Goal: Contribute content: Contribute content

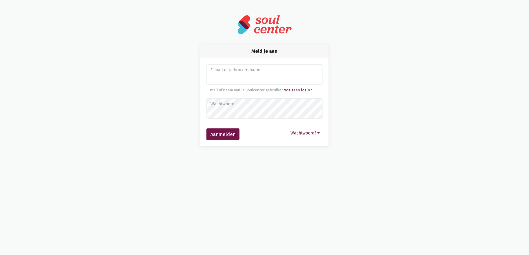
type input "[EMAIL_ADDRESS][DOMAIN_NAME]"
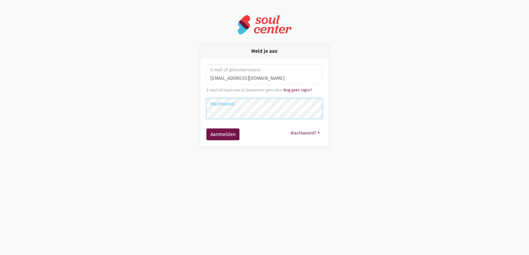
click at [206, 128] on button "Aanmelden" at bounding box center [222, 134] width 33 height 12
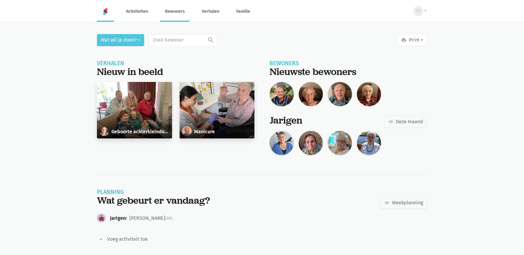
click at [179, 14] on link "Bewoners" at bounding box center [174, 11] width 29 height 20
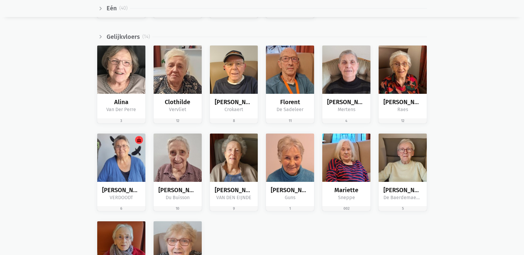
scroll to position [940, 0]
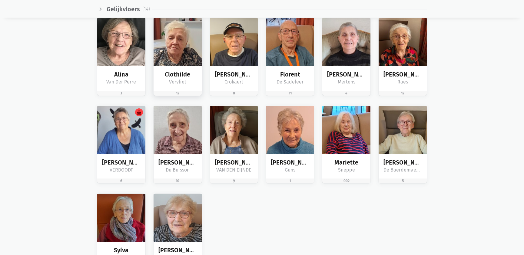
click at [168, 68] on div "Clothilde Vervliet" at bounding box center [178, 78] width 48 height 25
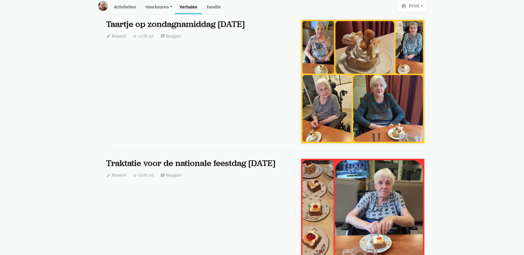
scroll to position [1736, 0]
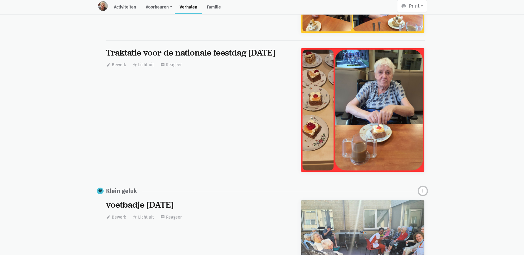
click at [426, 188] on icon "add" at bounding box center [422, 190] width 5 height 5
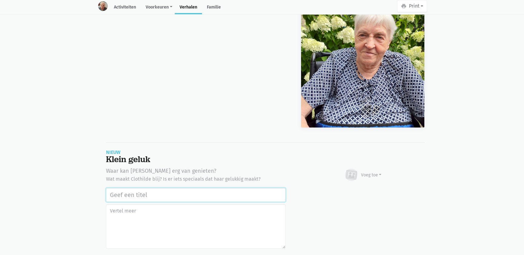
scroll to position [3764, 0]
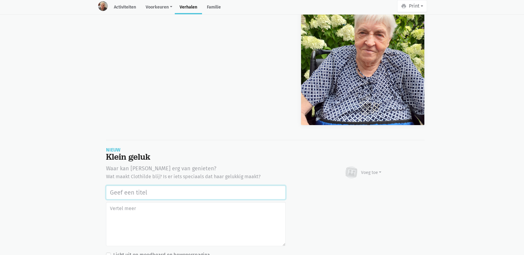
click at [161, 185] on input "text" at bounding box center [196, 192] width 180 height 14
type input "In de namiddag naar tv kijken in de leefruimte"
type textarea "V"
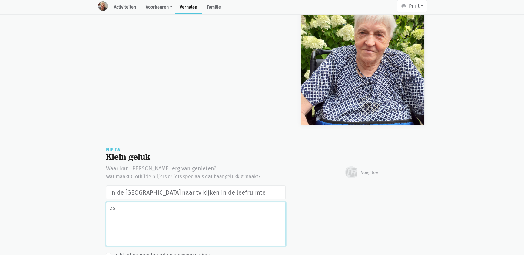
type textarea "Z"
type textarea "v"
type textarea "z"
click at [264, 185] on input "In de namiddag naar tv kijken in de leefruimte" at bounding box center [196, 192] width 180 height 14
click at [254, 202] on textarea at bounding box center [196, 224] width 180 height 44
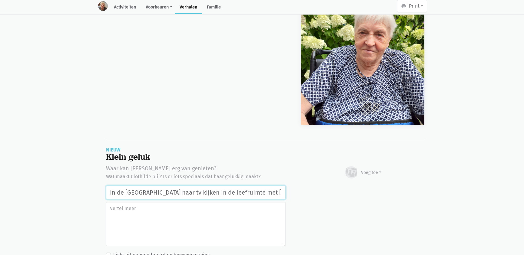
click at [275, 185] on input "In de namiddag naar tv kijken in de leefruimte met Juleke" at bounding box center [196, 192] width 180 height 14
type input "In de namiddag naar tv kijken in de leefruimte met Juleke 29/07/2025"
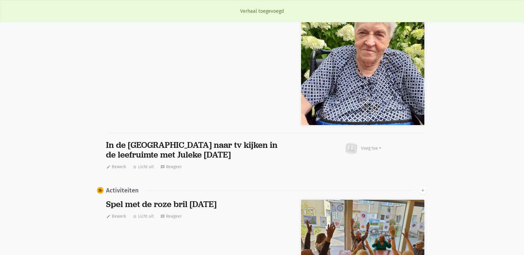
click at [107, 140] on div "In de namiddag naar tv kijken in de leefruimte met Juleke 29/07/2025" at bounding box center [196, 149] width 180 height 19
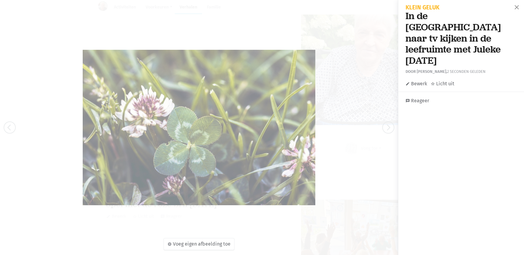
click at [452, 39] on h1 "In de namiddag naar tv kijken in de leefruimte met Juleke 29/07/2025" at bounding box center [461, 38] width 111 height 56
drag, startPoint x: 494, startPoint y: 38, endPoint x: 504, endPoint y: 37, distance: 10.1
click at [494, 38] on h1 "In de namiddag naar tv kijken in de leefruimte met Juleke 29/07/2025" at bounding box center [461, 38] width 111 height 56
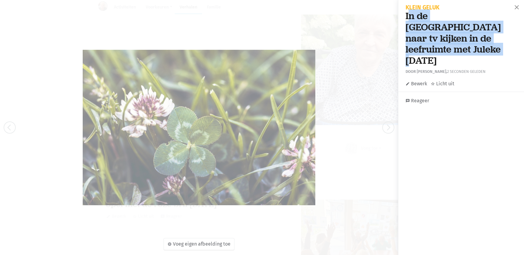
drag, startPoint x: 508, startPoint y: 37, endPoint x: 407, endPoint y: 15, distance: 103.0
click at [407, 15] on h1 "In de namiddag naar tv kijken in de leefruimte met Juleke 29/07/2025" at bounding box center [461, 38] width 111 height 56
drag, startPoint x: 406, startPoint y: 15, endPoint x: 508, endPoint y: 42, distance: 105.2
click at [508, 42] on h1 "In de namiddag naar tv kijken in de leefruimte met Juleke 29/07/2025" at bounding box center [461, 38] width 111 height 56
copy h1 "In de namiddag naar tv kijken in de leefruimte met Juleke 29/07/2025"
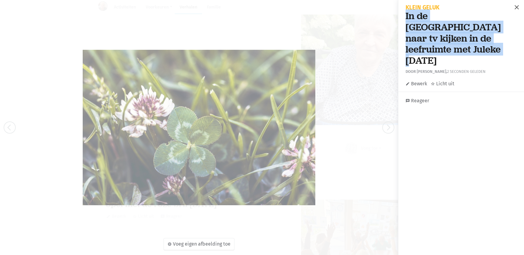
click at [514, 5] on span "close" at bounding box center [517, 7] width 7 height 7
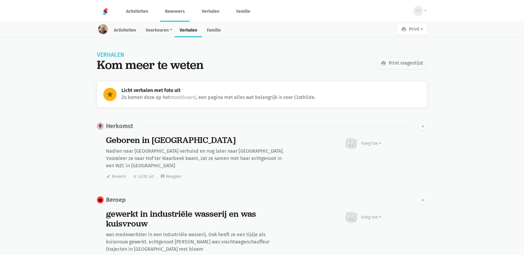
click at [181, 13] on link "Bewoners" at bounding box center [174, 11] width 29 height 20
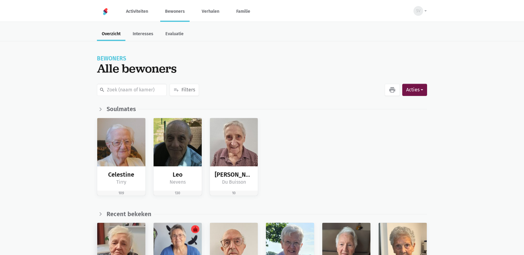
click at [124, 230] on img at bounding box center [121, 247] width 48 height 48
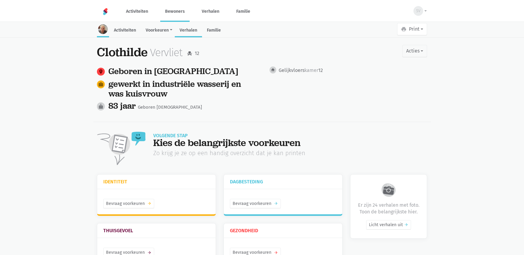
click at [187, 32] on link "Verhalen" at bounding box center [188, 30] width 27 height 13
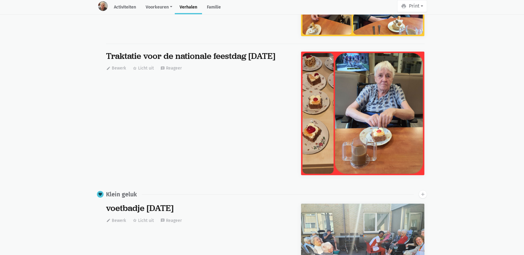
scroll to position [1733, 0]
click at [421, 191] on icon "add" at bounding box center [422, 193] width 5 height 5
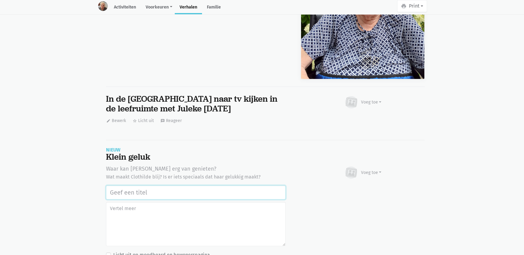
click at [147, 185] on input "text" at bounding box center [196, 192] width 180 height 14
paste input "In de [GEOGRAPHIC_DATA] naar tv kijken in de leefruimte met Juleke [DATE]"
type input "In de [GEOGRAPHIC_DATA] naar tv kijken in de leefruimte met Juleke [DATE]"
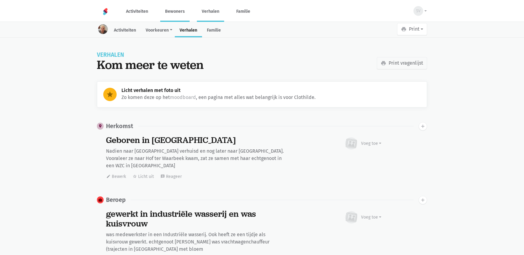
click at [209, 13] on link "Verhalen" at bounding box center [210, 11] width 27 height 20
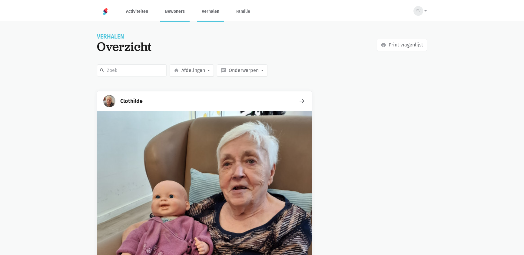
click at [178, 11] on link "Bewoners" at bounding box center [174, 11] width 29 height 20
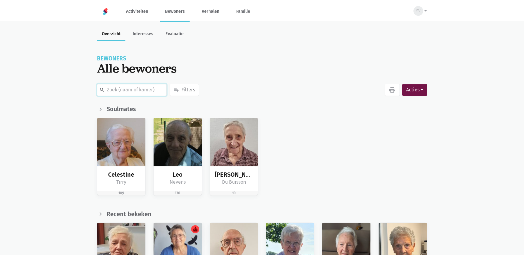
click at [126, 87] on input "text" at bounding box center [132, 90] width 70 height 12
click at [185, 233] on img at bounding box center [178, 247] width 48 height 48
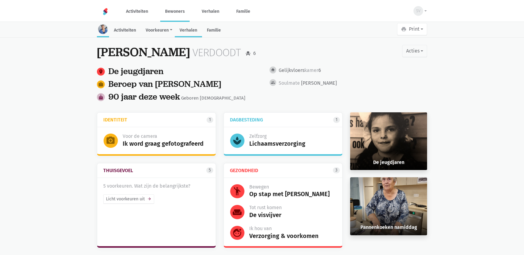
click at [193, 26] on link "Verhalen" at bounding box center [188, 30] width 27 height 13
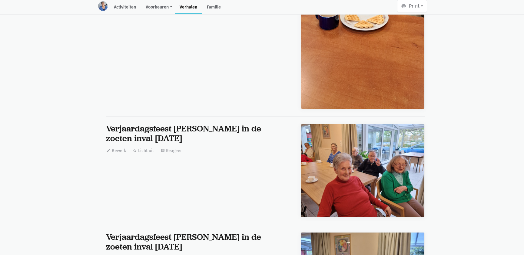
scroll to position [20159, 0]
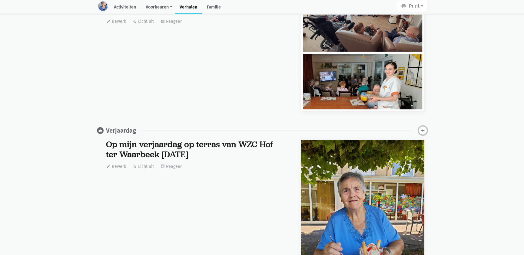
click at [421, 128] on icon "add" at bounding box center [422, 130] width 5 height 5
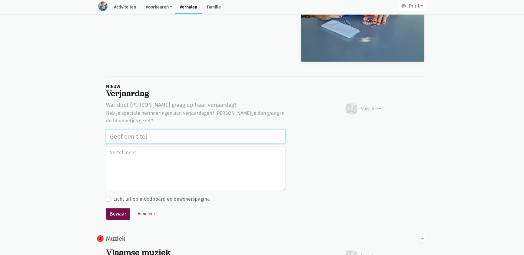
click at [164, 134] on input "text" at bounding box center [196, 136] width 180 height 14
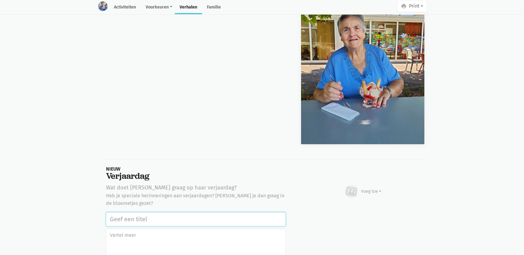
scroll to position [20429, 0]
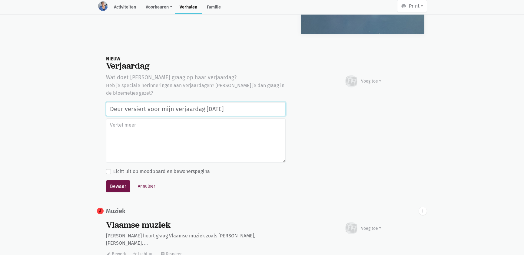
type input "Deur versiert voor mijn verjaardag 25/08/2025"
click at [241, 133] on textarea at bounding box center [196, 140] width 180 height 44
drag, startPoint x: 76, startPoint y: 129, endPoint x: 70, endPoint y: 131, distance: 6.5
click at [115, 183] on button "Bewaar" at bounding box center [118, 186] width 24 height 12
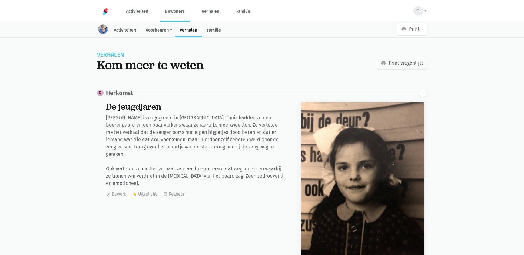
click at [176, 6] on link "Bewoners" at bounding box center [174, 11] width 29 height 20
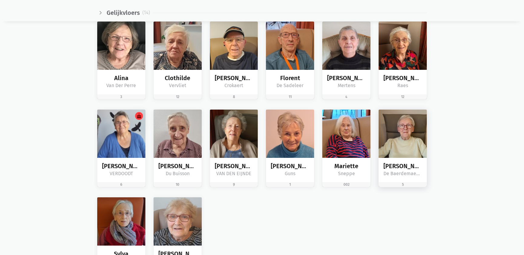
scroll to position [992, 0]
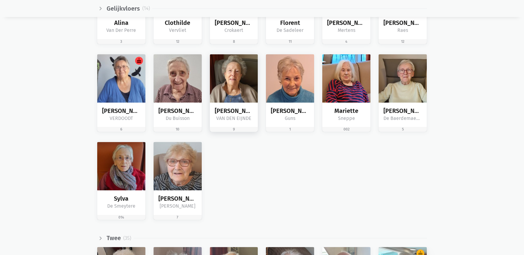
click at [231, 107] on div "[PERSON_NAME]" at bounding box center [234, 110] width 38 height 7
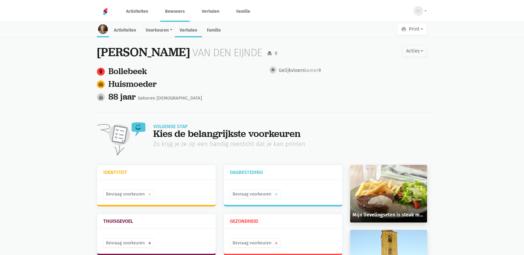
click at [197, 29] on link "Verhalen" at bounding box center [188, 30] width 27 height 13
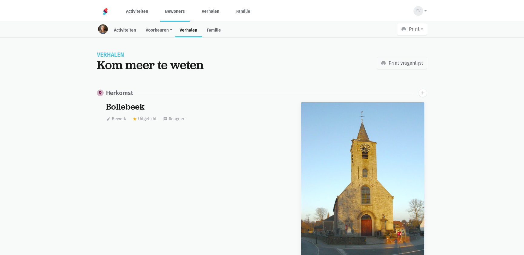
scroll to position [11230, 0]
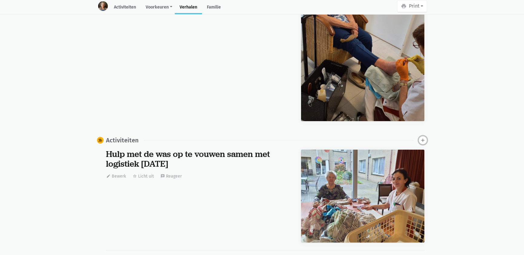
click at [423, 137] on icon "add" at bounding box center [422, 139] width 5 height 5
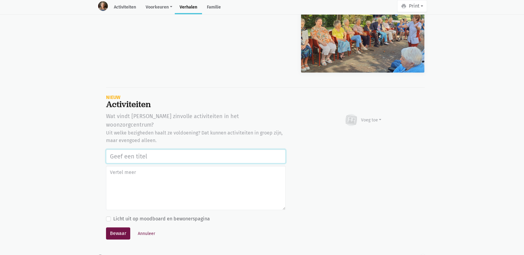
click at [118, 149] on input "text" at bounding box center [196, 156] width 180 height 14
drag, startPoint x: 190, startPoint y: 132, endPoint x: 94, endPoint y: 132, distance: 96.4
click at [142, 149] on input "Volkspelen, bakschieten 26/08/2025" at bounding box center [196, 156] width 180 height 14
drag, startPoint x: 187, startPoint y: 132, endPoint x: 93, endPoint y: 134, distance: 93.4
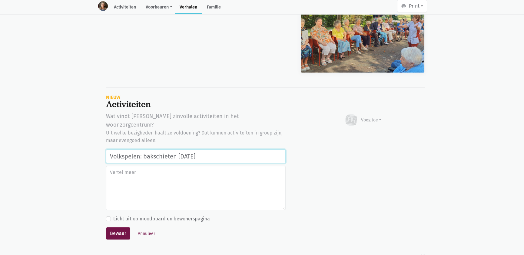
click at [216, 149] on input "Volkspelen: bakschieten 26/08/2025" at bounding box center [196, 156] width 180 height 14
type input "Volkspelen: bakschieten 26/08/2025"
click at [328, 140] on div "Voeg toe Afbeelding Youtube video Bezig met uploaden…" at bounding box center [362, 179] width 139 height 135
click at [110, 227] on button "Bewaar" at bounding box center [118, 233] width 24 height 12
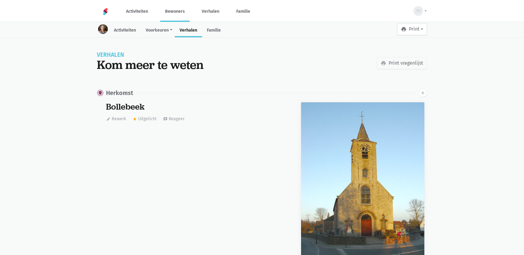
scroll to position [11230, 0]
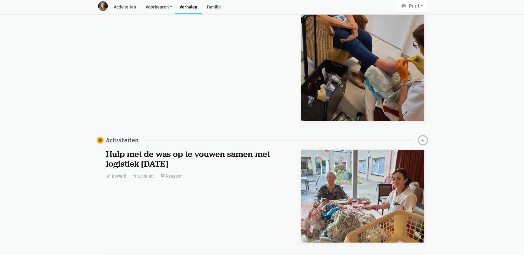
click at [423, 137] on icon "add" at bounding box center [422, 139] width 5 height 5
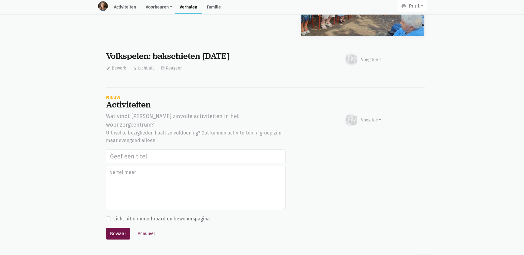
click at [215, 149] on input "text" at bounding box center [196, 156] width 180 height 14
type input "Volkspelen: bakschieten 26/08/2025"
click at [119, 227] on button "Bewaar" at bounding box center [118, 233] width 24 height 12
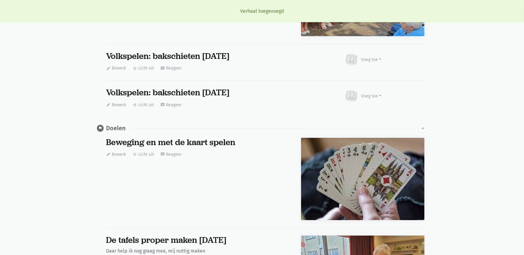
scroll to position [0, 0]
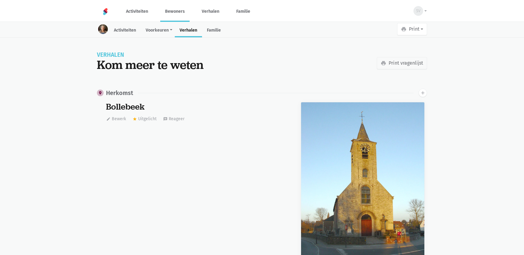
click at [173, 11] on link "Bewoners" at bounding box center [174, 11] width 29 height 20
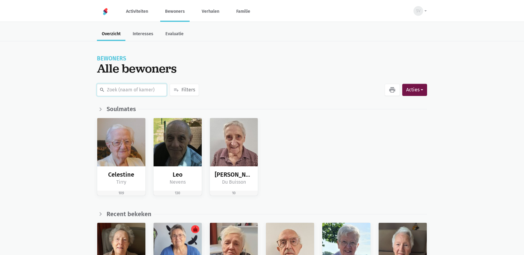
click at [138, 85] on input "text" at bounding box center [132, 90] width 70 height 12
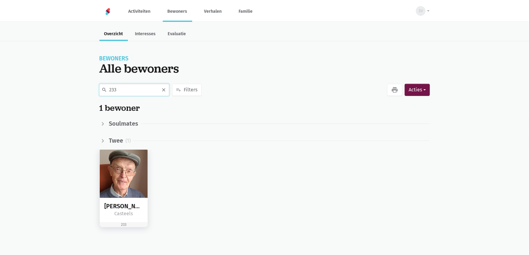
type input "233"
click at [137, 167] on img at bounding box center [124, 173] width 48 height 48
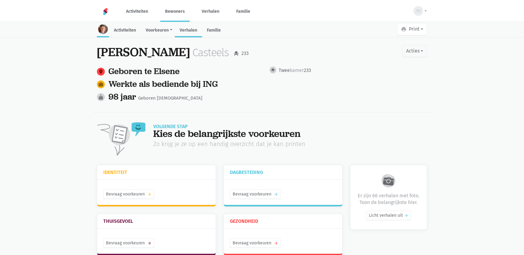
click at [192, 28] on link "Verhalen" at bounding box center [188, 30] width 27 height 13
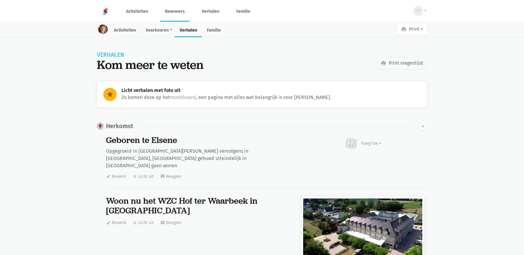
click at [173, 12] on link "Bewoners" at bounding box center [174, 11] width 29 height 20
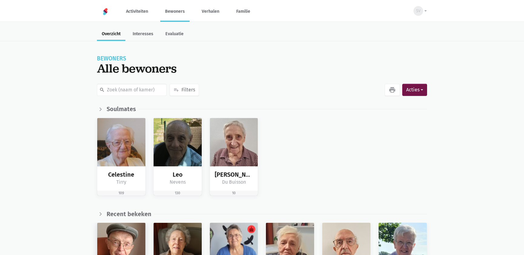
click at [137, 242] on img at bounding box center [121, 247] width 48 height 48
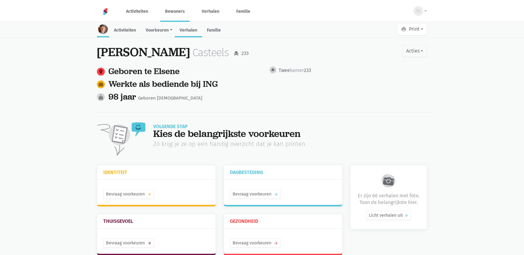
click at [190, 30] on link "Verhalen" at bounding box center [188, 30] width 27 height 13
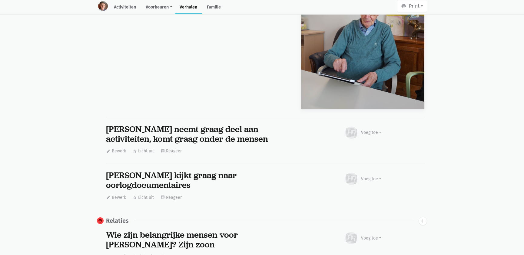
scroll to position [5284, 0]
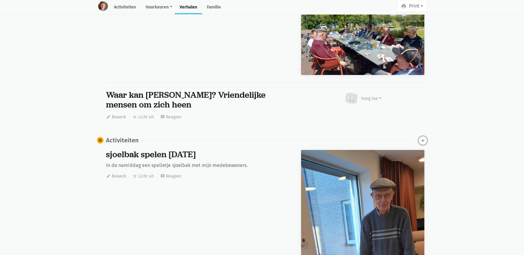
click at [422, 138] on icon "add" at bounding box center [422, 140] width 5 height 5
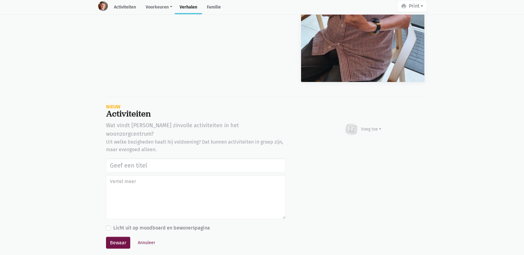
click at [139, 158] on input "text" at bounding box center [196, 165] width 180 height 14
type input "Volkspelen: bakschieten 26/08/2025"
click at [120, 236] on button "Bewaar" at bounding box center [118, 242] width 24 height 12
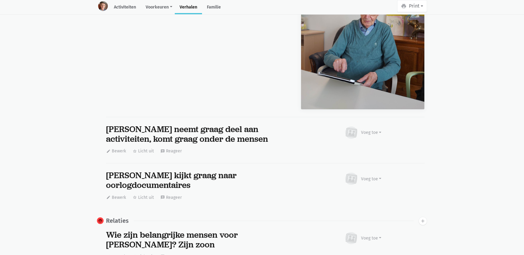
scroll to position [5284, 0]
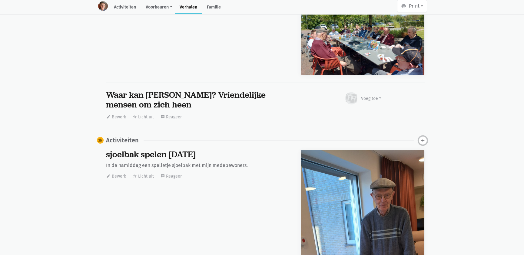
drag, startPoint x: 423, startPoint y: 129, endPoint x: 420, endPoint y: 126, distance: 3.7
click at [422, 138] on icon "add" at bounding box center [422, 140] width 5 height 5
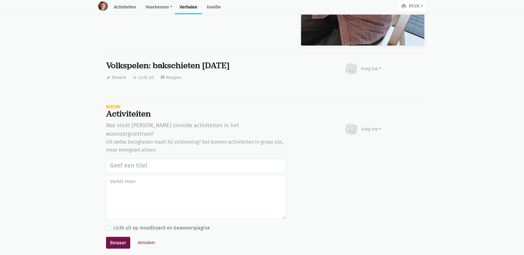
click at [136, 158] on input "text" at bounding box center [196, 165] width 180 height 14
type input "Volkspelen: bakschieten [DATE]"
click at [123, 236] on button "Bewaar" at bounding box center [118, 242] width 24 height 12
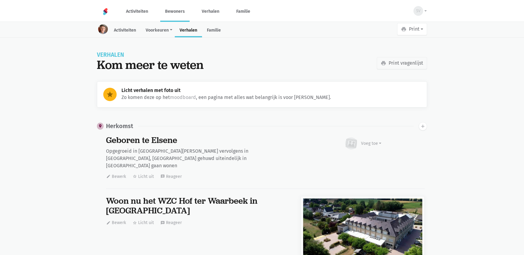
click at [176, 6] on link "Bewoners" at bounding box center [174, 11] width 29 height 20
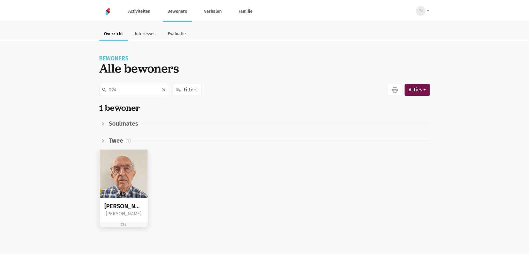
type input "224"
click at [122, 179] on img at bounding box center [124, 173] width 48 height 48
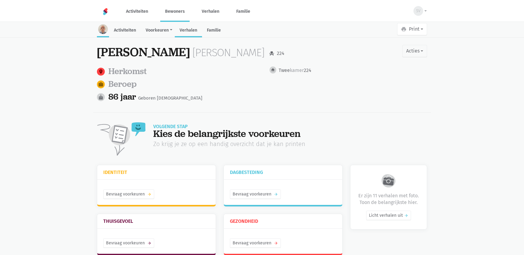
click at [177, 27] on link "Verhalen" at bounding box center [188, 30] width 27 height 13
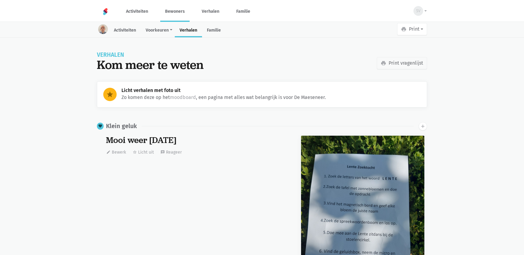
scroll to position [479, 0]
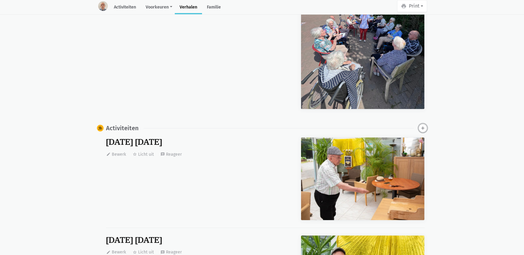
click at [423, 125] on icon "add" at bounding box center [422, 127] width 5 height 5
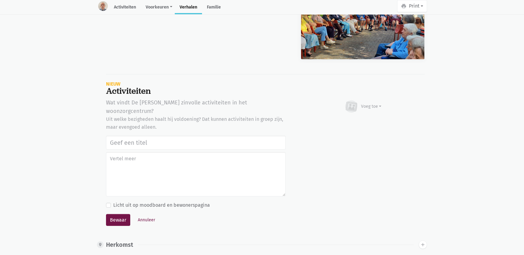
click at [132, 136] on input "text" at bounding box center [196, 143] width 180 height 14
type input "Volkspelen: bakschieten [DATE]"
click at [118, 214] on button "Bewaar" at bounding box center [118, 220] width 24 height 12
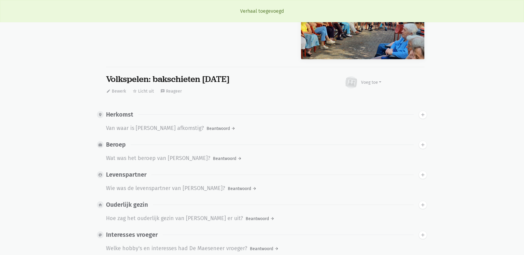
scroll to position [0, 0]
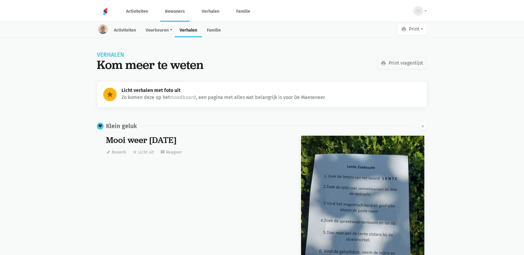
click at [172, 10] on link "Bewoners" at bounding box center [174, 11] width 29 height 20
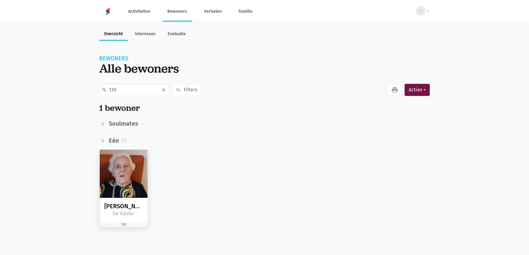
type input "139"
click at [132, 170] on img at bounding box center [124, 173] width 48 height 48
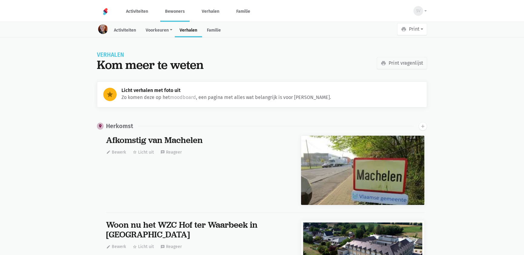
scroll to position [7728, 0]
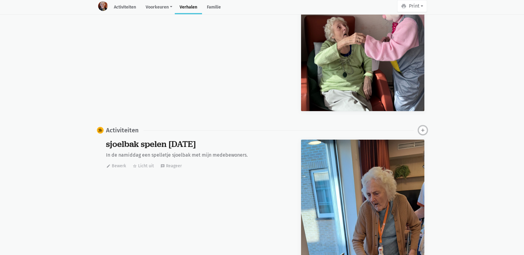
click at [422, 127] on icon "add" at bounding box center [422, 129] width 5 height 5
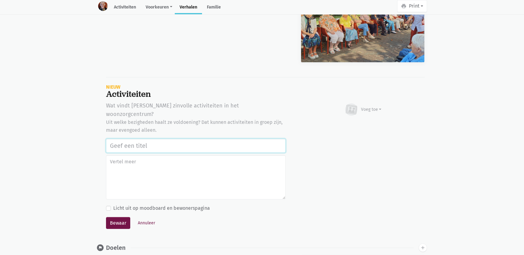
click at [133, 139] on input "text" at bounding box center [196, 146] width 180 height 14
paste input "Volkspelen: bakschieten [DATE]"
type input "Volkspelen: bakschieten [DATE]"
click at [111, 217] on button "Bewaar" at bounding box center [118, 223] width 24 height 12
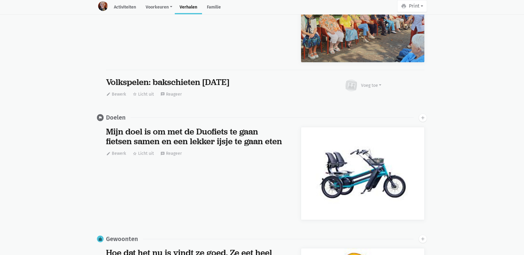
scroll to position [0, 0]
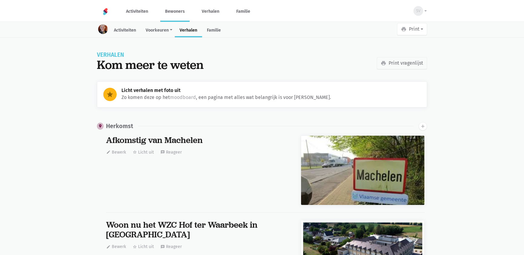
click at [177, 12] on link "Bewoners" at bounding box center [174, 11] width 29 height 20
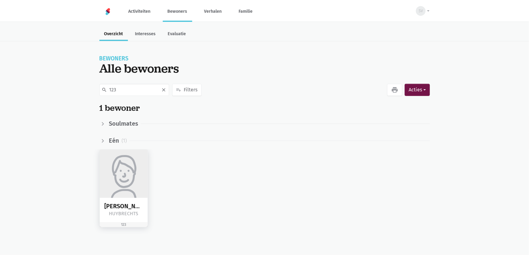
type input "123"
click at [128, 170] on img at bounding box center [124, 173] width 48 height 48
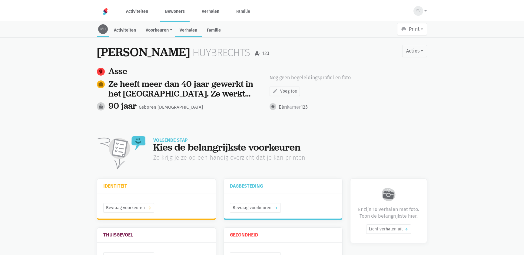
click at [189, 32] on link "Verhalen" at bounding box center [188, 30] width 27 height 13
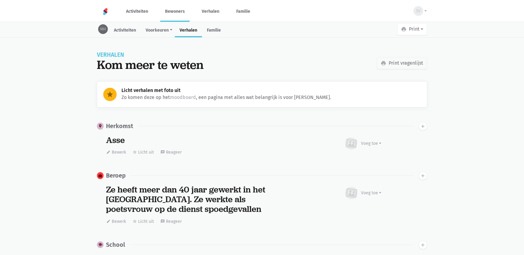
scroll to position [1444, 0]
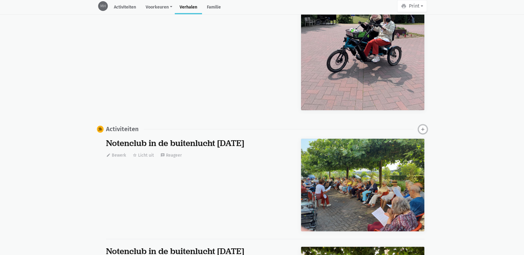
click at [422, 127] on icon "add" at bounding box center [422, 128] width 5 height 5
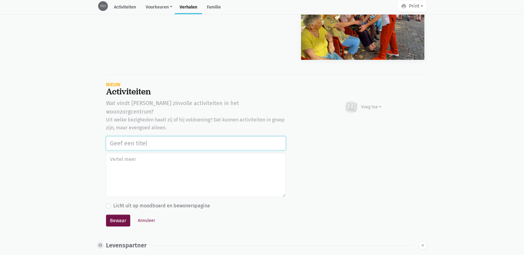
click at [136, 136] on input "text" at bounding box center [196, 143] width 180 height 14
paste input "Volkspelen: bakschieten [DATE]"
type input "Volkspelen: bakschieten [DATE]"
click at [119, 214] on button "Bewaar" at bounding box center [118, 220] width 24 height 12
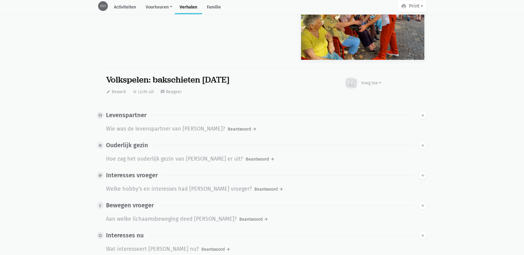
scroll to position [0, 0]
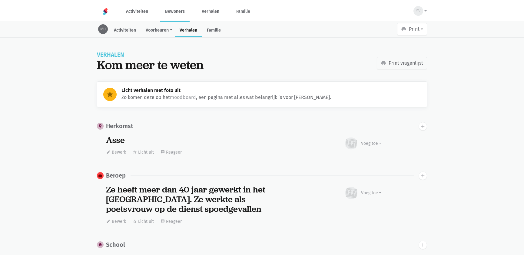
click at [166, 10] on link "Bewoners" at bounding box center [174, 11] width 29 height 20
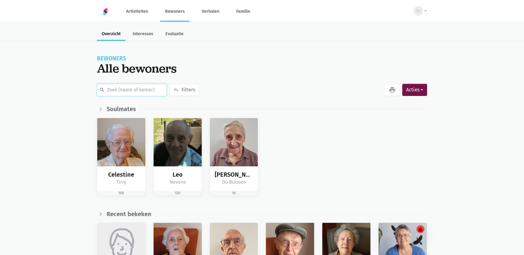
click at [136, 88] on input "text" at bounding box center [132, 90] width 70 height 12
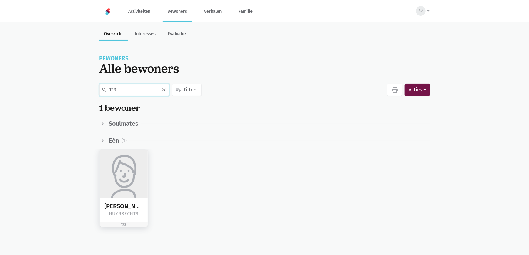
type input "123"
click at [138, 179] on img at bounding box center [124, 173] width 48 height 48
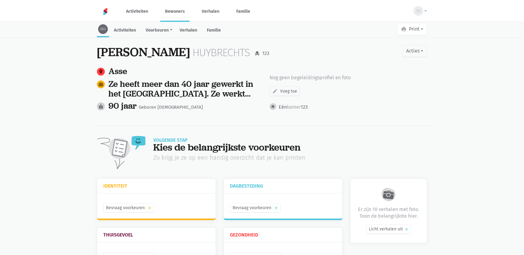
click at [194, 29] on link "Verhalen" at bounding box center [188, 30] width 27 height 13
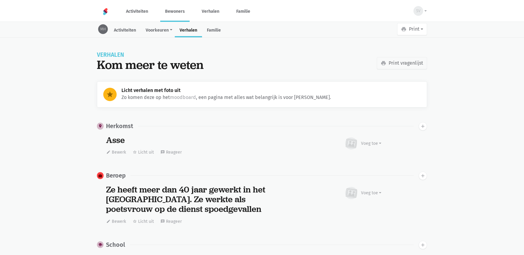
scroll to position [1444, 0]
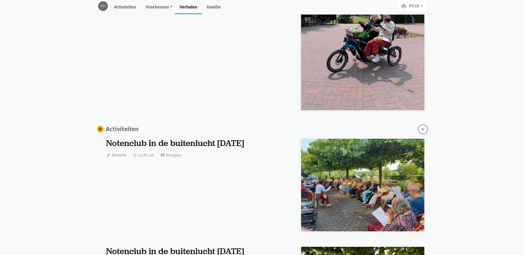
click at [422, 126] on icon "add" at bounding box center [422, 128] width 5 height 5
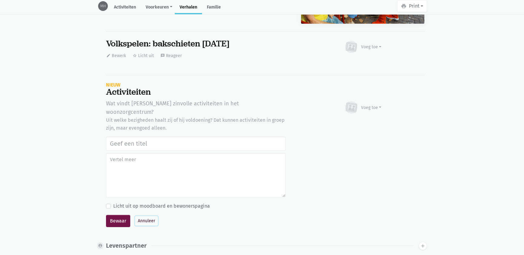
click at [147, 216] on button "Annuleer" at bounding box center [146, 220] width 23 height 9
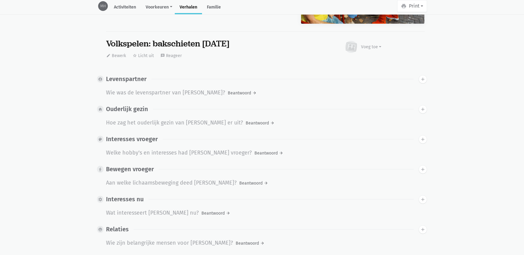
scroll to position [0, 0]
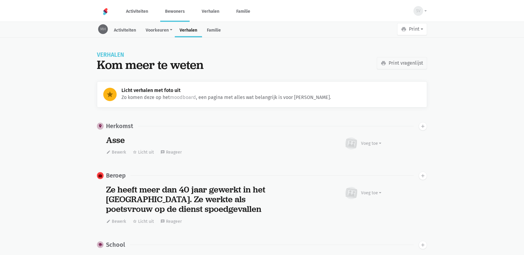
click at [184, 15] on link "Bewoners" at bounding box center [174, 11] width 29 height 20
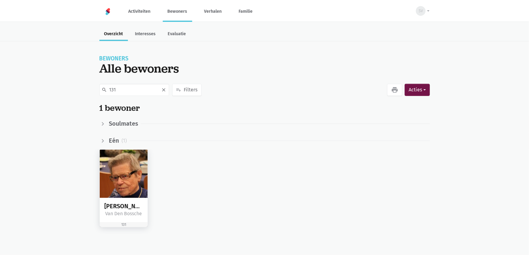
type input "131"
click at [115, 185] on img at bounding box center [124, 173] width 48 height 48
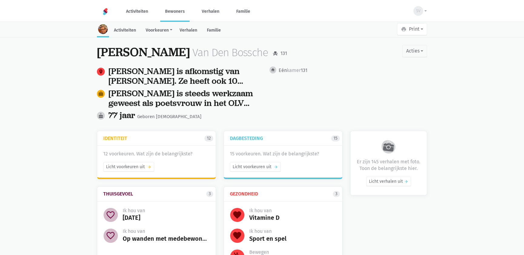
click at [195, 30] on link "Verhalen" at bounding box center [188, 30] width 27 height 13
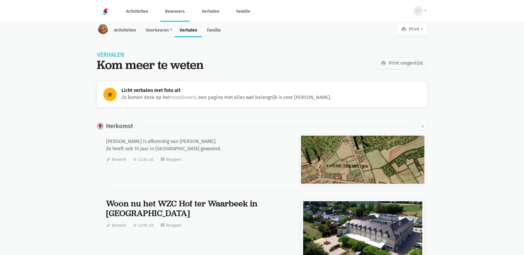
scroll to position [9316, 0]
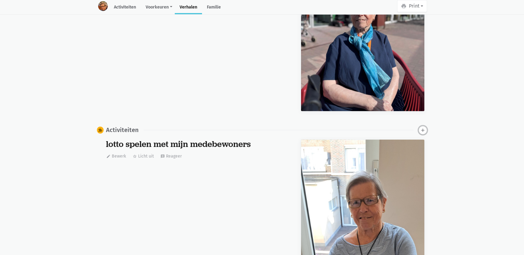
click at [425, 127] on icon "add" at bounding box center [422, 129] width 5 height 5
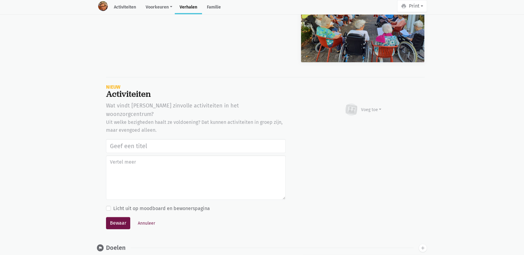
click at [141, 139] on input "text" at bounding box center [196, 146] width 180 height 14
type input "Volkspelen: bakschieten [DATE]"
click at [117, 217] on button "Bewaar" at bounding box center [118, 223] width 24 height 12
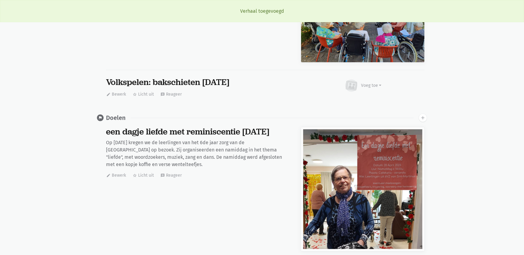
scroll to position [0, 0]
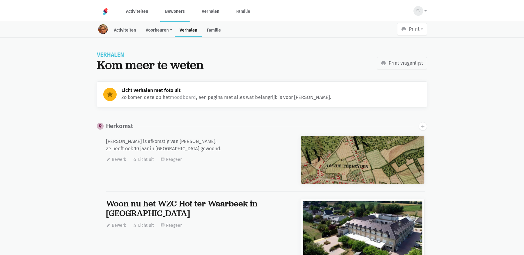
click at [172, 12] on link "Bewoners" at bounding box center [174, 11] width 29 height 20
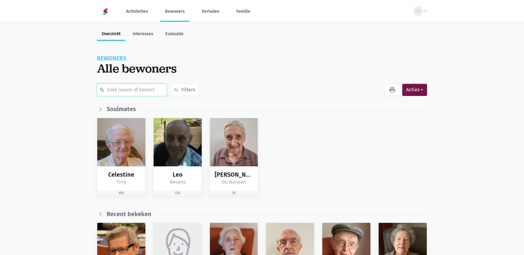
click at [123, 91] on input "text" at bounding box center [132, 90] width 70 height 12
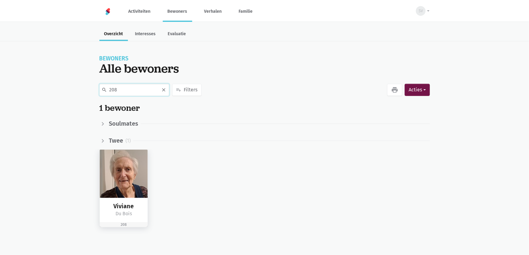
type input "208"
click at [121, 175] on img at bounding box center [124, 173] width 48 height 48
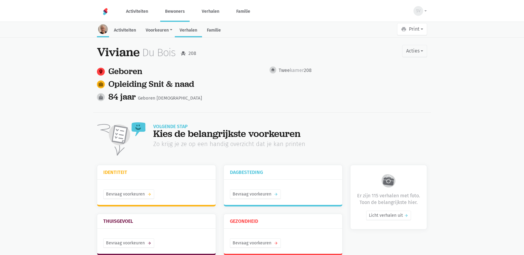
click at [192, 29] on link "Verhalen" at bounding box center [188, 30] width 27 height 13
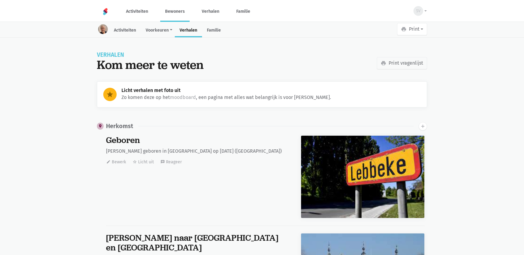
scroll to position [9114, 0]
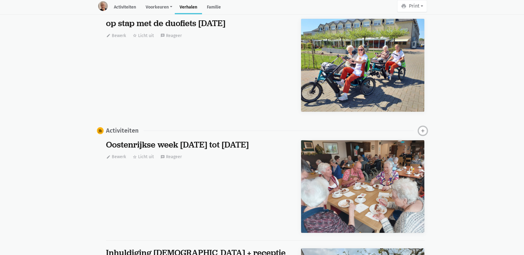
click at [423, 128] on icon "add" at bounding box center [422, 130] width 5 height 5
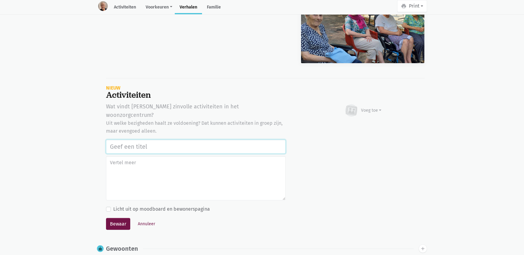
click at [124, 139] on input "text" at bounding box center [196, 146] width 180 height 14
paste input "Volkspelen: bakschieten [DATE]"
type input "Volkspelen: bakschieten [DATE]"
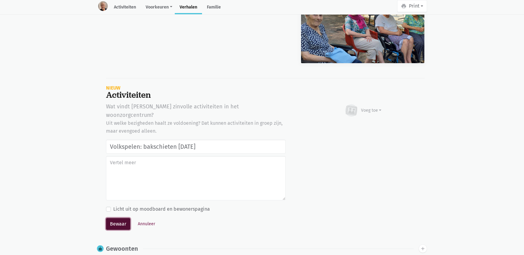
click at [118, 218] on button "Bewaar" at bounding box center [118, 224] width 24 height 12
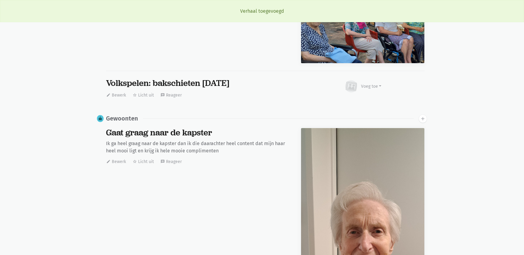
scroll to position [0, 0]
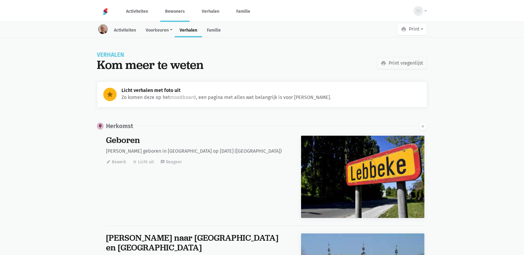
click at [172, 10] on link "Bewoners" at bounding box center [174, 11] width 29 height 20
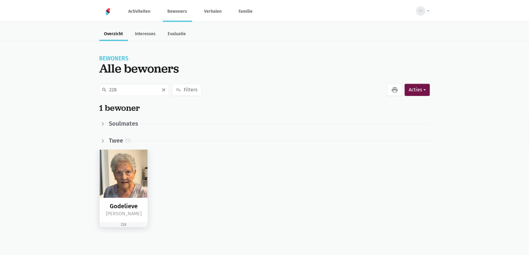
type input "228"
click at [125, 183] on img at bounding box center [124, 173] width 48 height 48
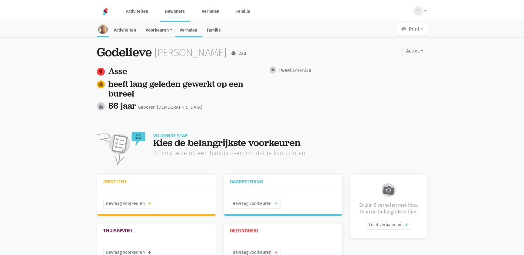
click at [187, 29] on link "Verhalen" at bounding box center [188, 30] width 27 height 13
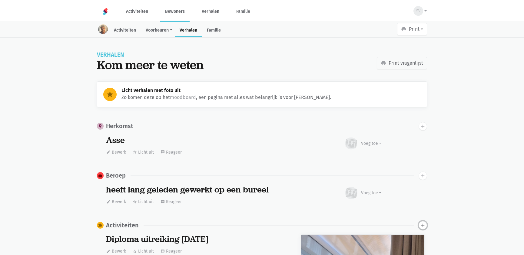
click at [424, 226] on icon "add" at bounding box center [422, 224] width 5 height 5
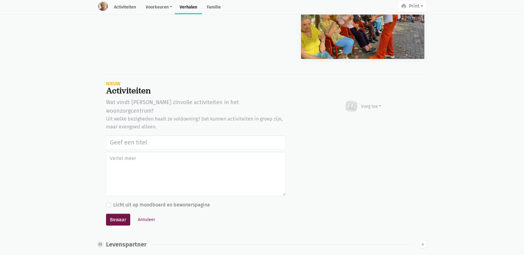
click at [151, 135] on input "text" at bounding box center [196, 142] width 180 height 14
type input "Volkspelen: bakschieten [DATE]"
click at [106, 213] on button "Bewaar" at bounding box center [118, 219] width 24 height 12
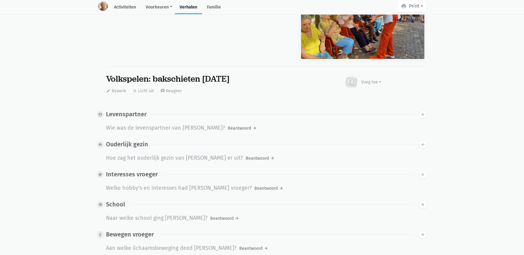
scroll to position [0, 0]
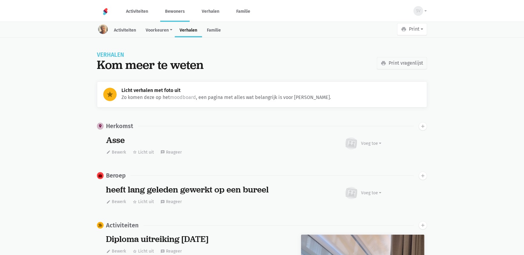
click at [181, 13] on link "Bewoners" at bounding box center [174, 11] width 29 height 20
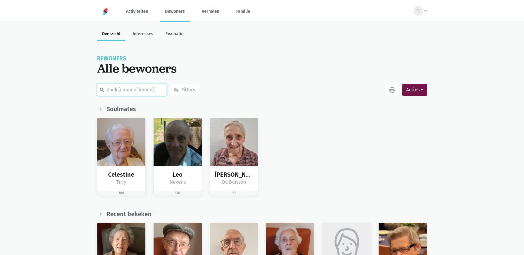
click at [119, 88] on input "text" at bounding box center [132, 90] width 70 height 12
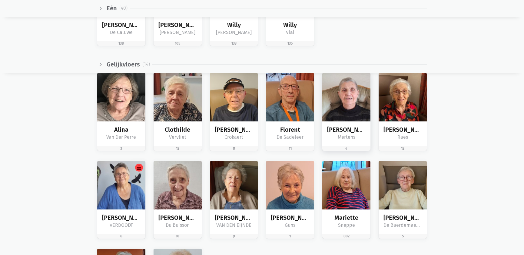
scroll to position [940, 0]
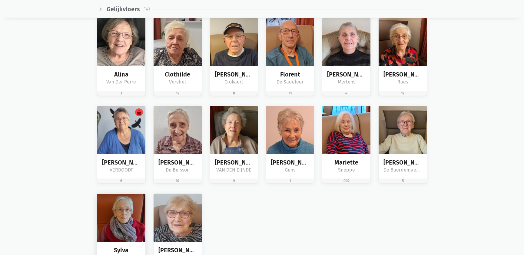
click at [126, 218] on img at bounding box center [121, 217] width 48 height 48
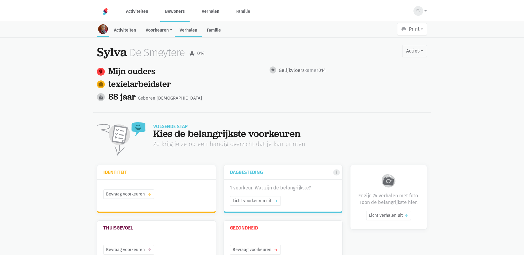
click at [192, 32] on link "Verhalen" at bounding box center [188, 30] width 27 height 13
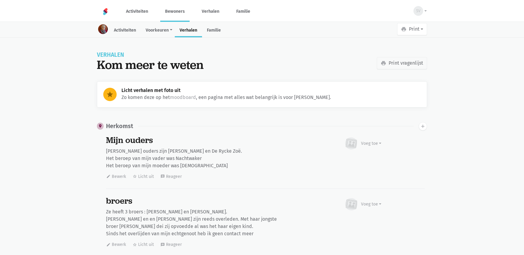
scroll to position [4390, 0]
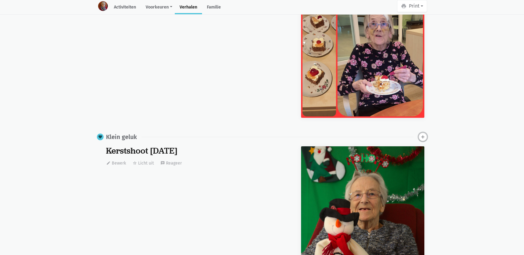
click at [423, 134] on icon "add" at bounding box center [422, 136] width 5 height 5
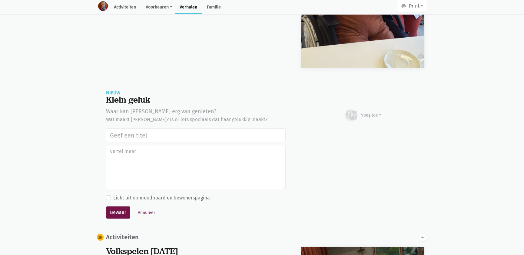
click at [155, 129] on input "text" at bounding box center [196, 135] width 180 height 14
type input "Naar de kapster geweest en genieten van de binnentuin van het 't binnenhof 26/0…"
click at [106, 206] on button "Bewaar" at bounding box center [118, 212] width 24 height 12
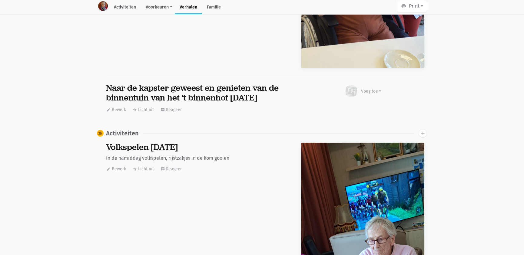
scroll to position [0, 0]
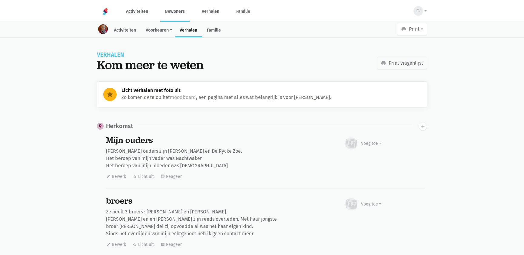
click at [176, 11] on link "Bewoners" at bounding box center [174, 11] width 29 height 20
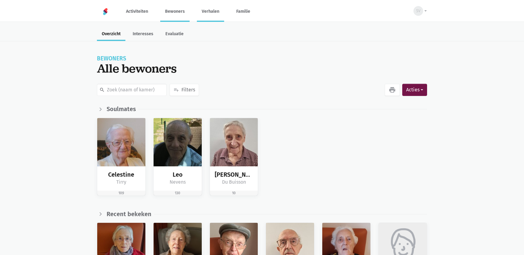
click at [205, 13] on link "Verhalen" at bounding box center [210, 11] width 27 height 20
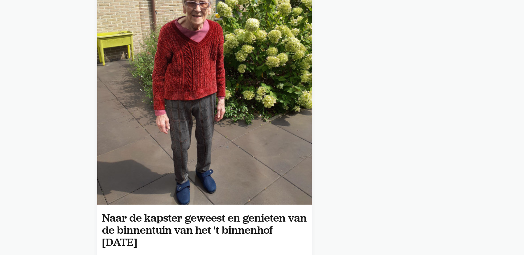
scroll to position [55, 0]
